Goal: Task Accomplishment & Management: Complete application form

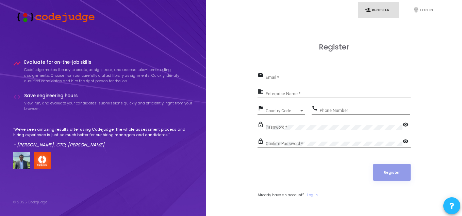
click at [291, 76] on input "Email *" at bounding box center [338, 77] width 145 height 5
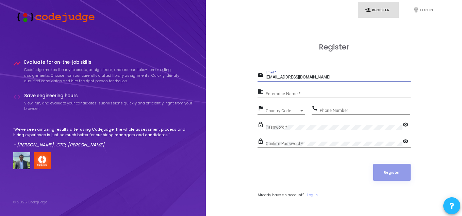
type input "[EMAIL_ADDRESS][DOMAIN_NAME]"
click at [288, 96] on input "Enterprise Name *" at bounding box center [338, 94] width 145 height 5
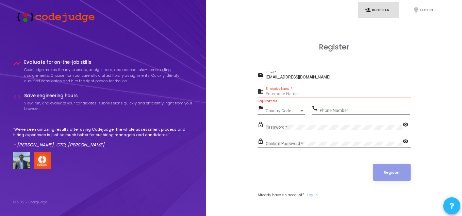
click at [280, 94] on input "Enterprise Name *" at bounding box center [338, 94] width 145 height 5
type input "skuad"
click at [281, 109] on span "Country Code" at bounding box center [282, 111] width 33 height 4
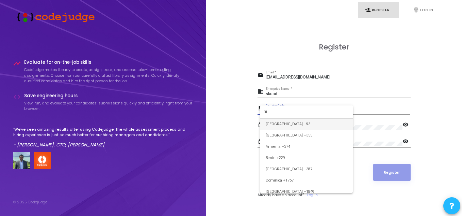
type input "n"
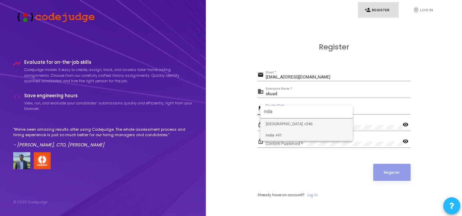
type input "india"
click at [272, 134] on span "India +91" at bounding box center [307, 134] width 82 height 11
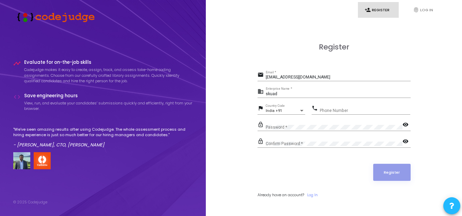
click at [337, 106] on div "Phone Number" at bounding box center [365, 108] width 91 height 11
type input "7404636909"
click at [314, 131] on div "lock_outline Password * visibility" at bounding box center [334, 128] width 153 height 16
click at [405, 123] on mat-icon "visibility" at bounding box center [407, 125] width 8 height 8
click at [260, 127] on div "lock_outline Password * visibility_off" at bounding box center [334, 125] width 153 height 11
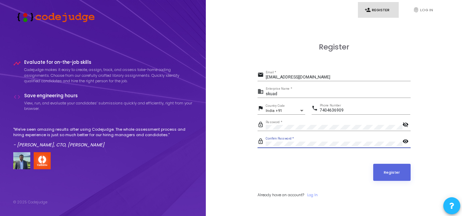
click at [404, 139] on mat-icon "visibility" at bounding box center [407, 142] width 8 height 8
click at [382, 173] on button "Register" at bounding box center [391, 171] width 37 height 17
click at [290, 93] on input "skuad" at bounding box center [338, 94] width 145 height 5
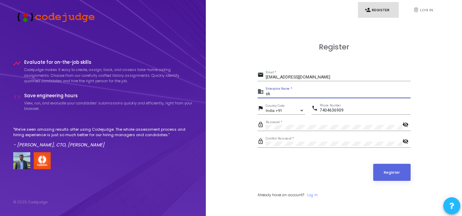
type input "s"
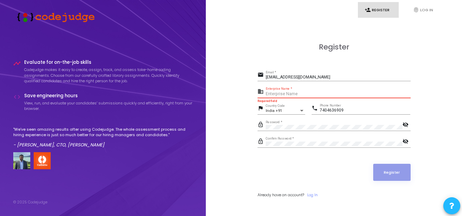
paste input "[EMAIL_ADDRESS][DOMAIN_NAME]"
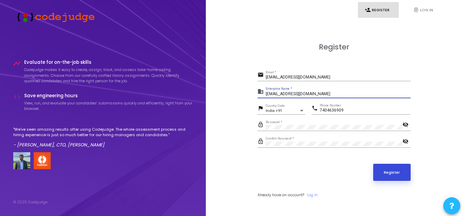
type input "[EMAIL_ADDRESS][DOMAIN_NAME]"
click at [390, 173] on button "Register" at bounding box center [391, 171] width 37 height 17
